Goal: Information Seeking & Learning: Learn about a topic

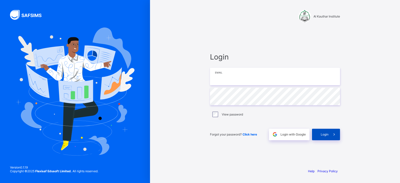
type input "**********"
click at [326, 132] on div "Login" at bounding box center [326, 135] width 28 height 12
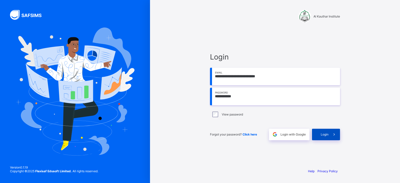
type input "**********"
click at [319, 133] on div "Login" at bounding box center [326, 135] width 28 height 12
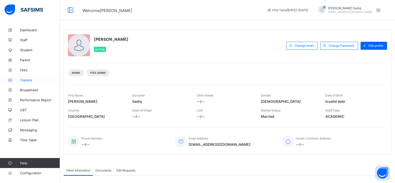
click at [24, 79] on span "Classes" at bounding box center [40, 80] width 40 height 4
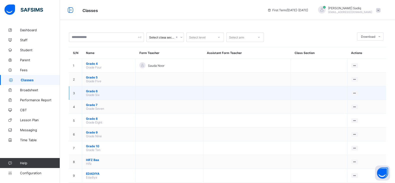
click at [92, 90] on span "Grade 6" at bounding box center [109, 91] width 46 height 4
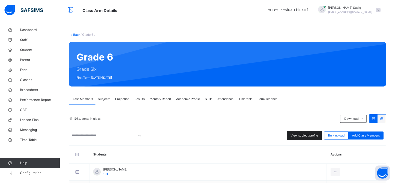
click at [297, 138] on span "View subject profile" at bounding box center [305, 135] width 28 height 5
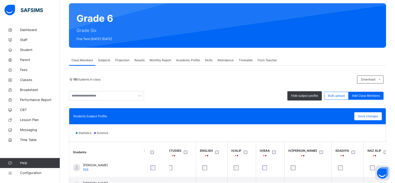
scroll to position [38, 0]
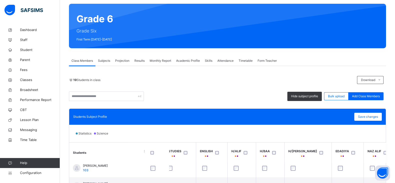
click at [108, 62] on span "Subjects" at bounding box center [104, 61] width 12 height 5
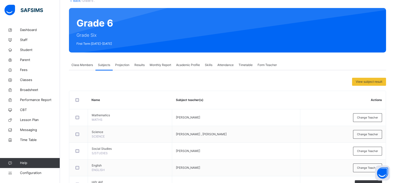
scroll to position [15, 0]
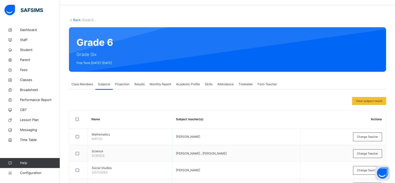
click at [75, 20] on link "Back" at bounding box center [76, 20] width 7 height 4
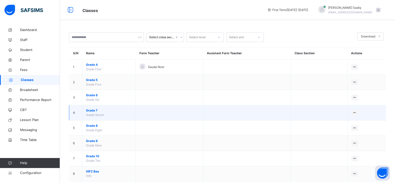
click at [91, 109] on span "Grade 7" at bounding box center [109, 110] width 46 height 5
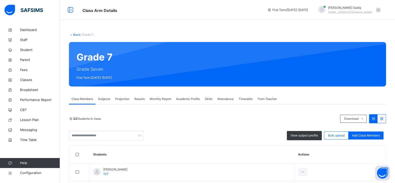
click at [106, 97] on span "Subjects" at bounding box center [104, 99] width 12 height 5
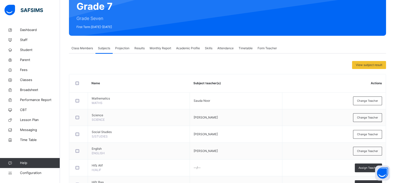
scroll to position [50, 0]
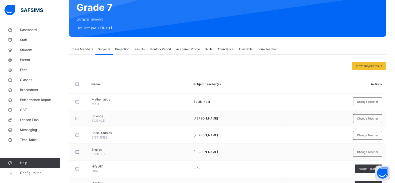
click at [78, 50] on span "Class Members" at bounding box center [83, 49] width 22 height 5
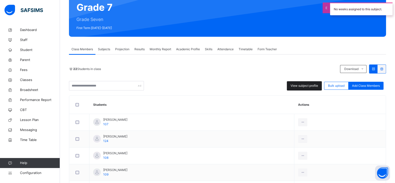
click at [307, 86] on span "View subject profile" at bounding box center [305, 86] width 28 height 5
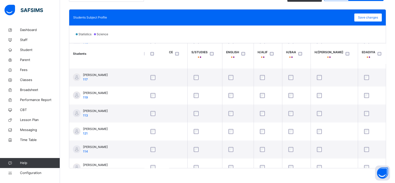
scroll to position [168, 43]
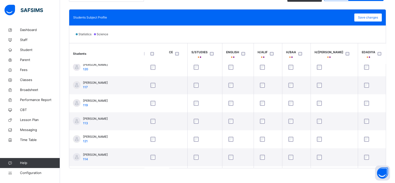
click at [296, 34] on div "Statistics Science" at bounding box center [227, 35] width 317 height 18
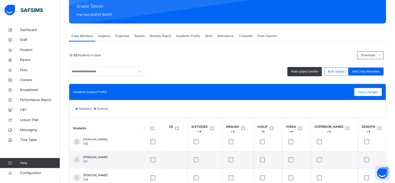
scroll to position [49, 0]
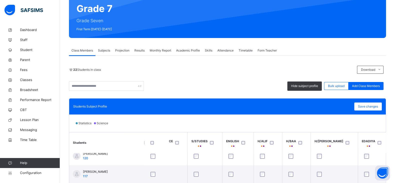
click at [103, 52] on span "Subjects" at bounding box center [104, 50] width 12 height 5
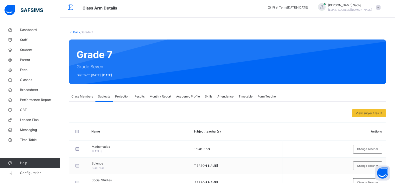
scroll to position [1, 0]
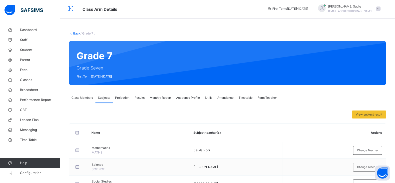
click at [73, 32] on link "Back" at bounding box center [76, 34] width 7 height 4
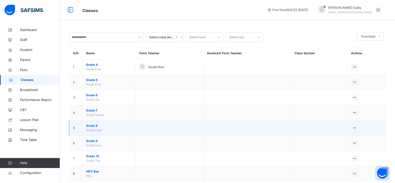
click at [93, 125] on span "Grade 8" at bounding box center [109, 126] width 46 height 5
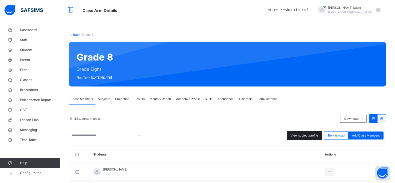
click at [298, 137] on span "View subject profile" at bounding box center [305, 135] width 28 height 5
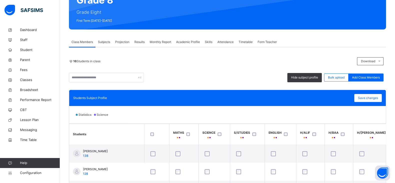
scroll to position [55, 0]
